Goal: Information Seeking & Learning: Understand process/instructions

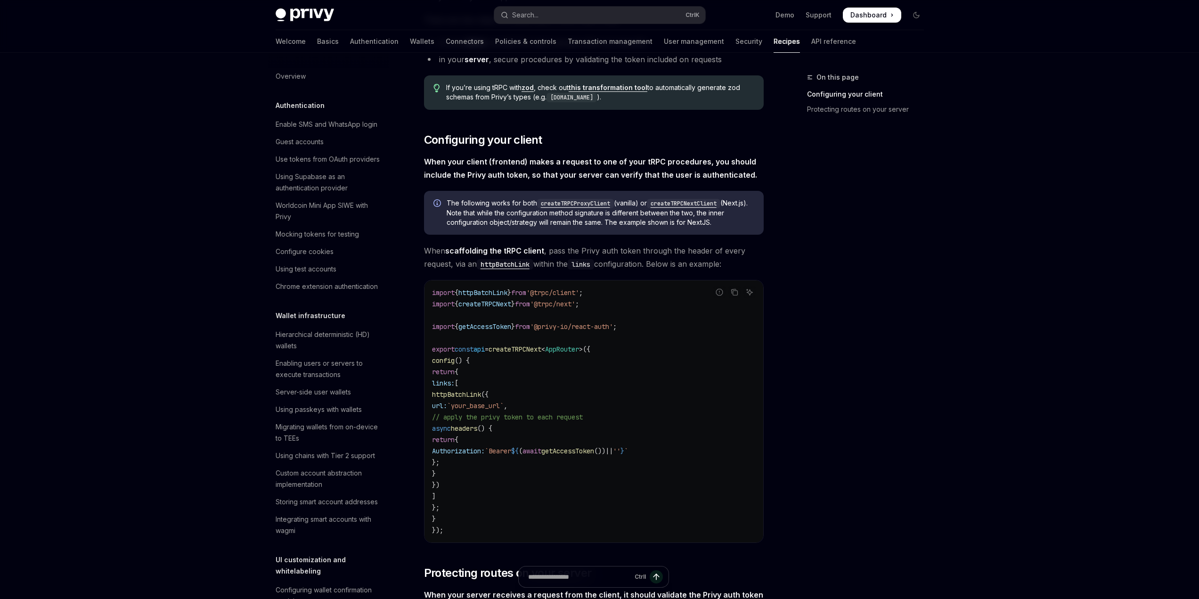
scroll to position [1147, 0]
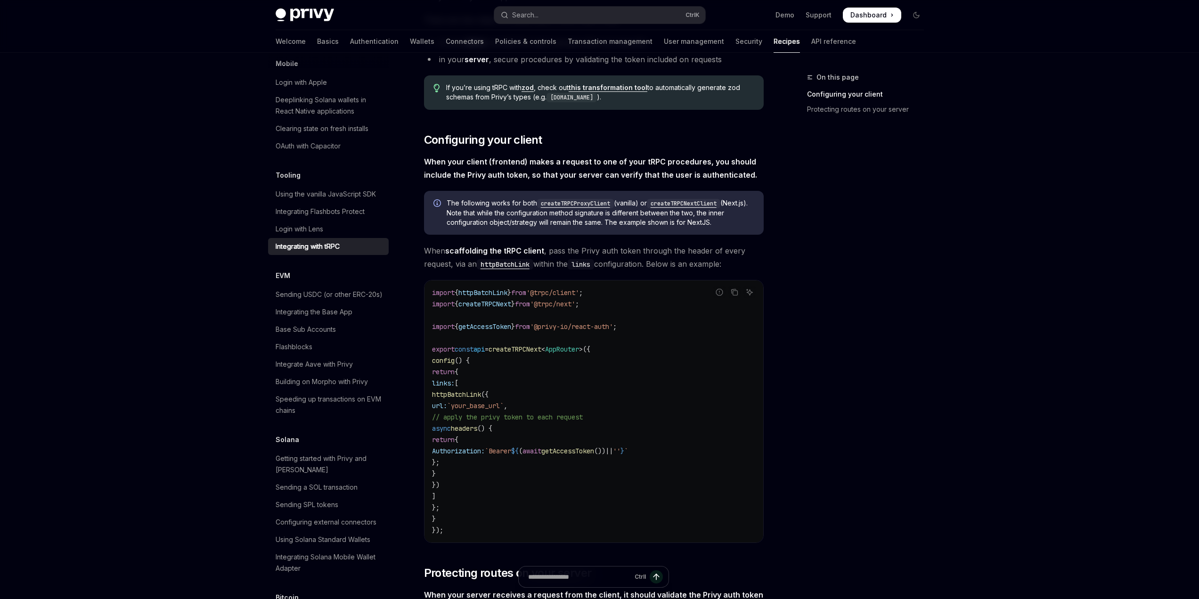
click at [915, 312] on div "On this page Configuring your client Protecting routes on your server" at bounding box center [859, 335] width 143 height 527
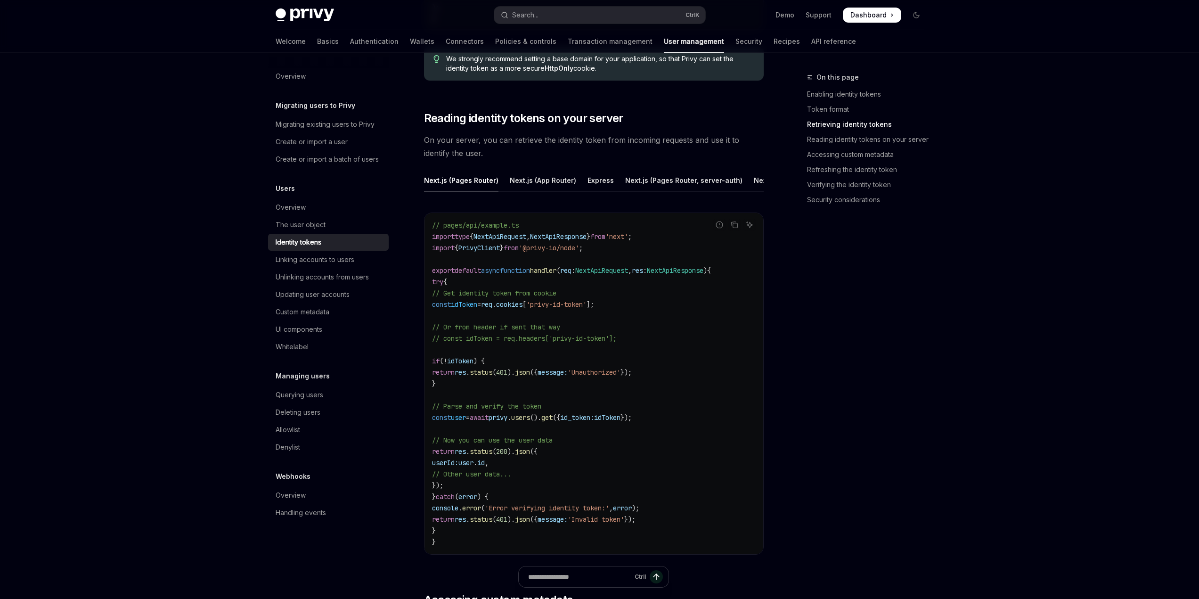
scroll to position [1219, 0]
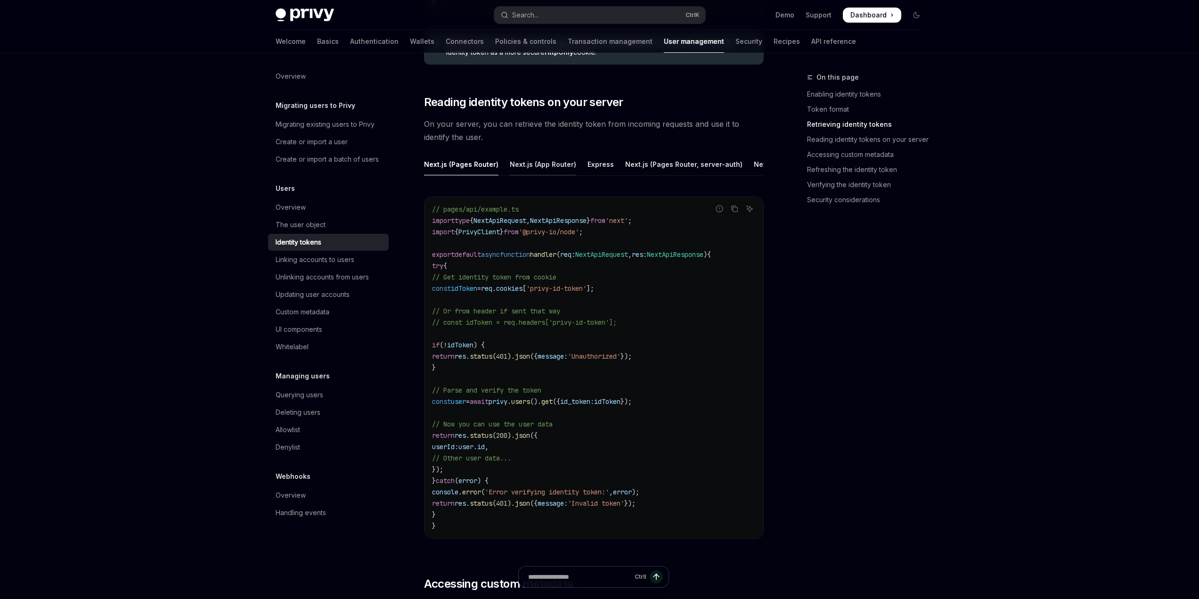
click at [533, 163] on div "Next.js (App Router)" at bounding box center [543, 164] width 66 height 22
type textarea "*"
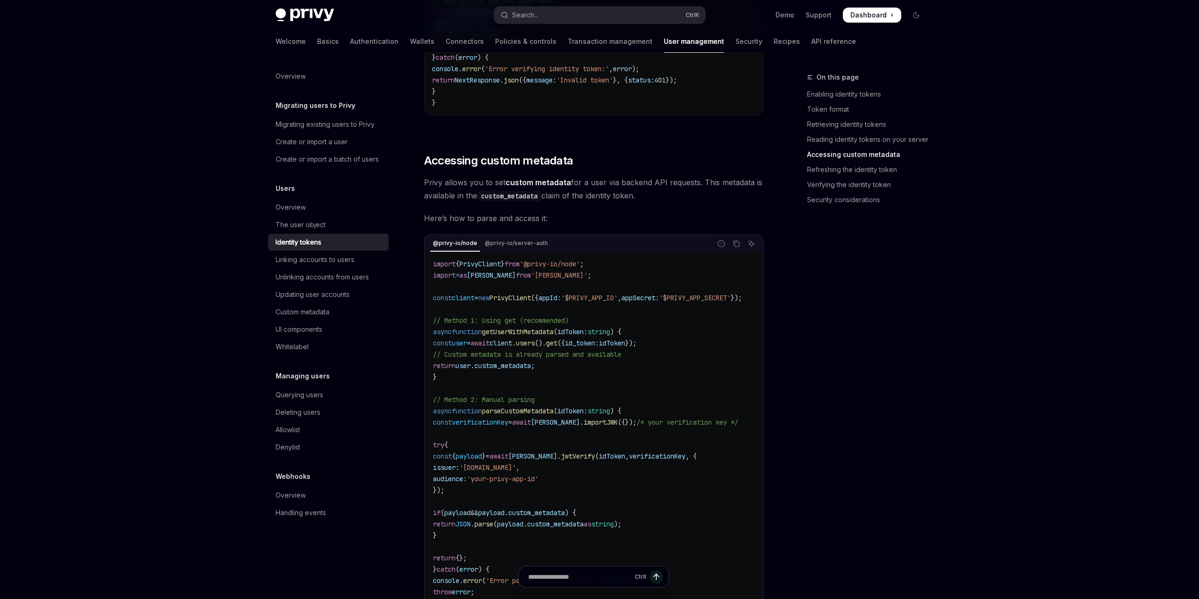
scroll to position [1552, 0]
